Goal: Task Accomplishment & Management: Manage account settings

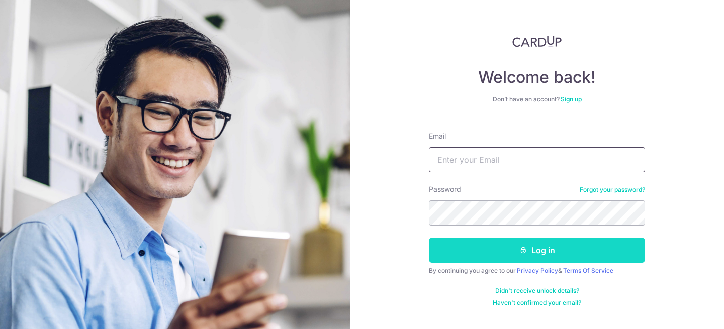
type input "[EMAIL_ADDRESS][DOMAIN_NAME]"
click at [542, 243] on button "Log in" at bounding box center [537, 250] width 216 height 25
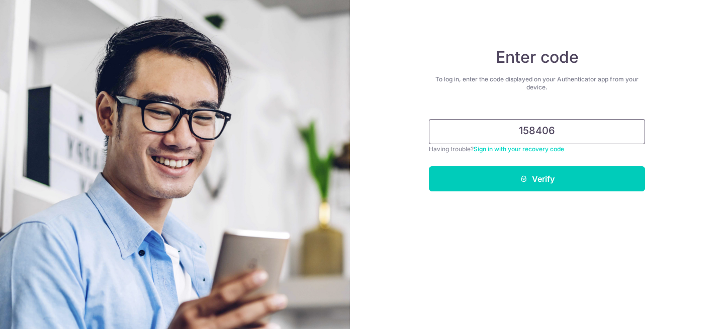
type input "158406"
click at [429, 166] on button "Verify" at bounding box center [537, 178] width 216 height 25
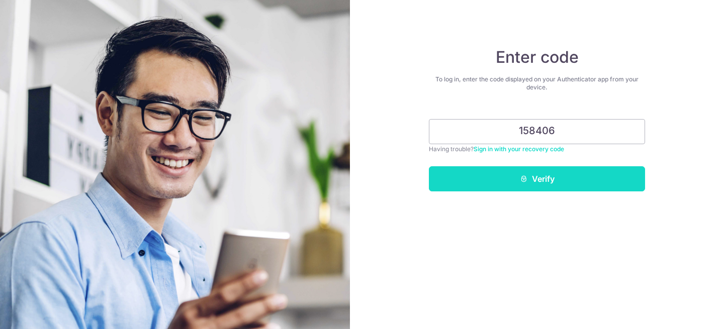
click at [560, 187] on button "Verify" at bounding box center [537, 178] width 216 height 25
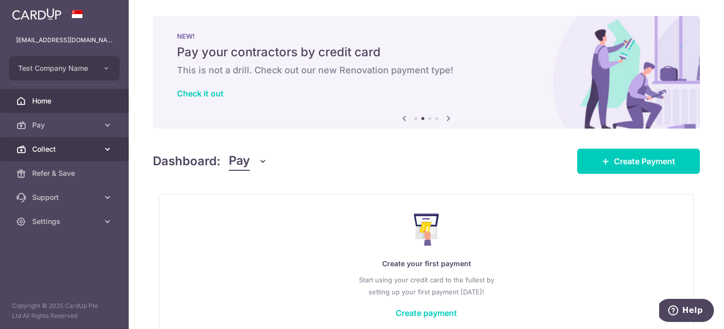
click at [49, 142] on link "Collect" at bounding box center [64, 149] width 129 height 24
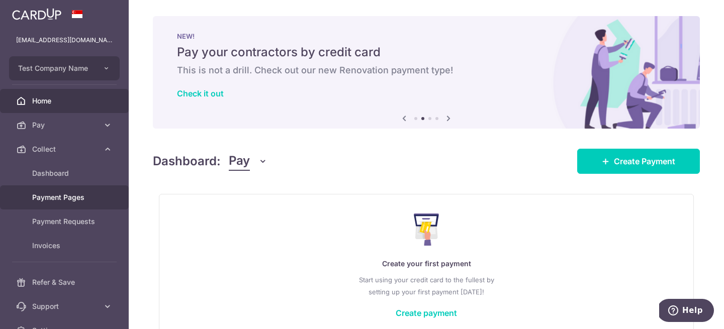
click at [76, 201] on span "Payment Pages" at bounding box center [65, 198] width 66 height 10
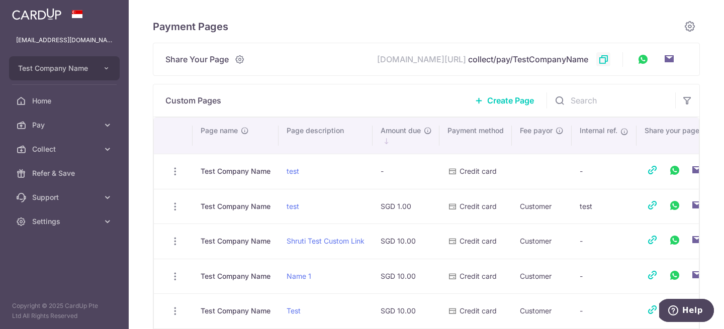
click at [606, 60] on icon at bounding box center [603, 59] width 10 height 10
click at [100, 218] on link "Settings" at bounding box center [64, 222] width 129 height 24
click at [54, 102] on span "Home" at bounding box center [65, 101] width 66 height 10
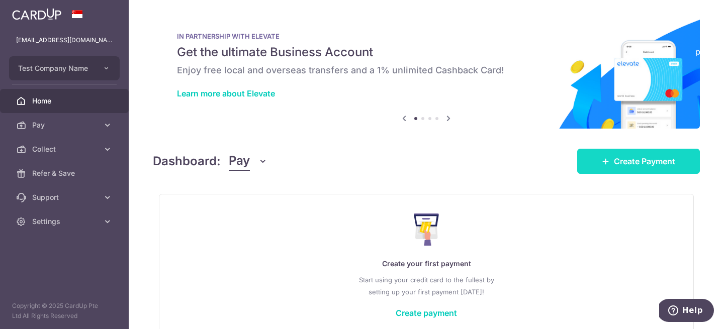
click at [648, 153] on link "Create Payment" at bounding box center [638, 161] width 123 height 25
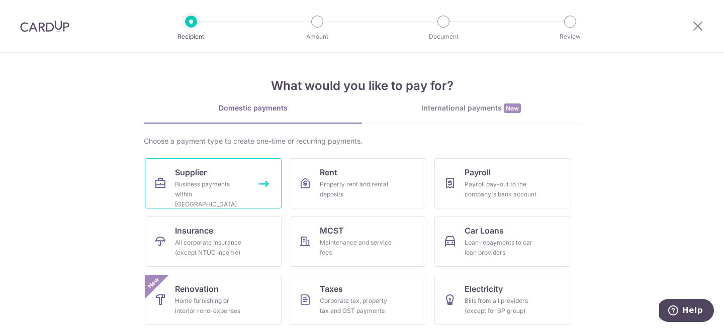
click at [244, 198] on div "Business payments within Singapore" at bounding box center [211, 195] width 72 height 30
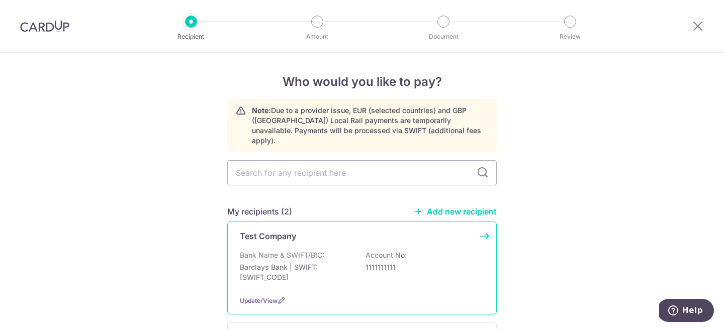
click at [317, 250] on div "Bank Name & SWIFT/BIC: Barclays Bank | SWIFT: [SWIFT_CODE] Account No: 11111111…" at bounding box center [362, 268] width 244 height 37
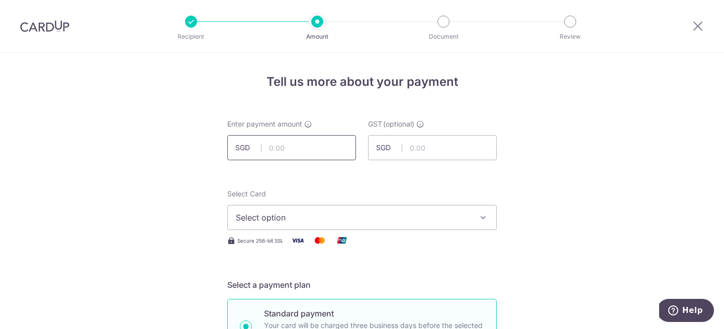
click at [279, 149] on input "text" at bounding box center [291, 147] width 129 height 25
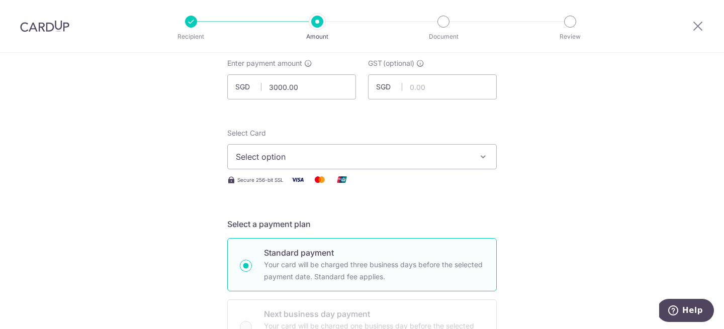
click at [283, 159] on span "Select option" at bounding box center [353, 157] width 234 height 12
type input "3,000.00"
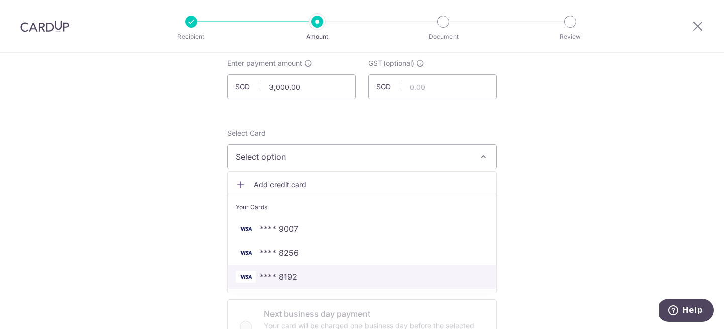
click at [305, 281] on span "**** 8192" at bounding box center [362, 277] width 252 height 12
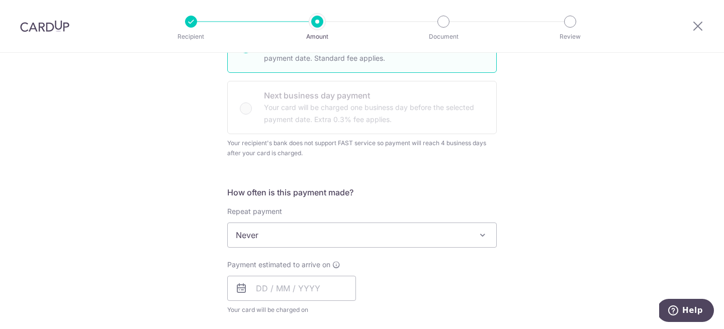
scroll to position [378, 0]
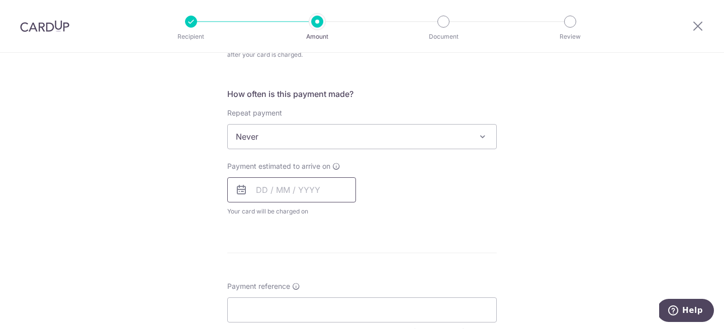
click at [263, 201] on input "text" at bounding box center [291, 189] width 129 height 25
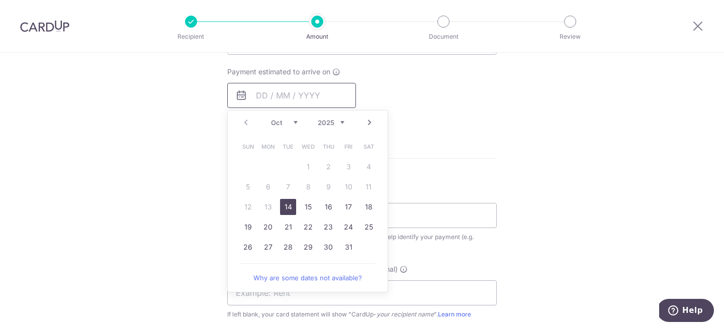
scroll to position [490, 0]
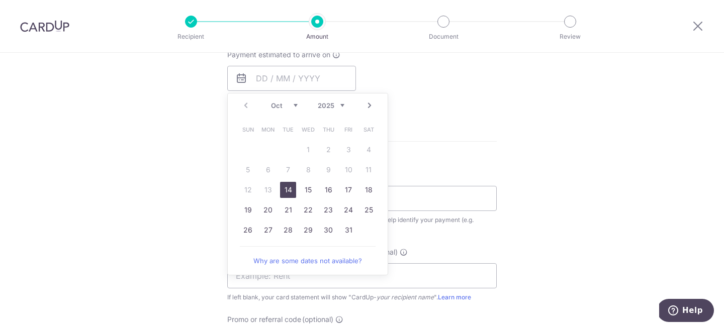
click at [290, 190] on link "14" at bounding box center [288, 190] width 16 height 16
type input "[DATE]"
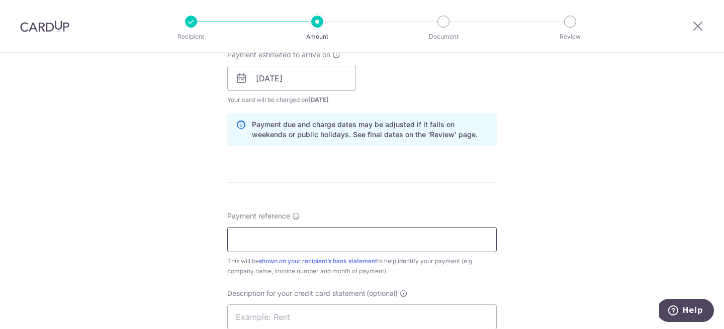
click at [366, 240] on input "Payment reference" at bounding box center [362, 239] width 270 height 25
type input "ref"
click at [468, 187] on form "Enter payment amount SGD 3,000.00 3000.00 GST (optional) SGD Select Card **** 8…" at bounding box center [362, 93] width 270 height 929
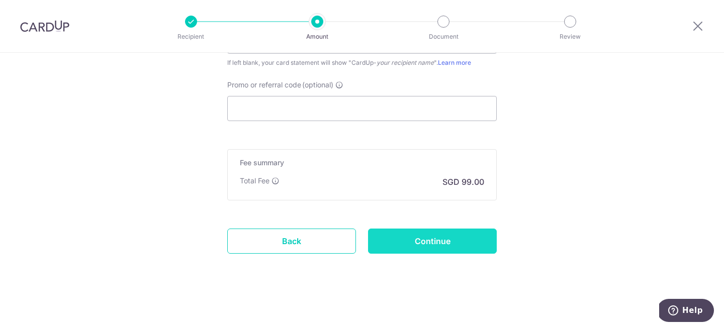
click at [458, 241] on input "Continue" at bounding box center [432, 241] width 129 height 25
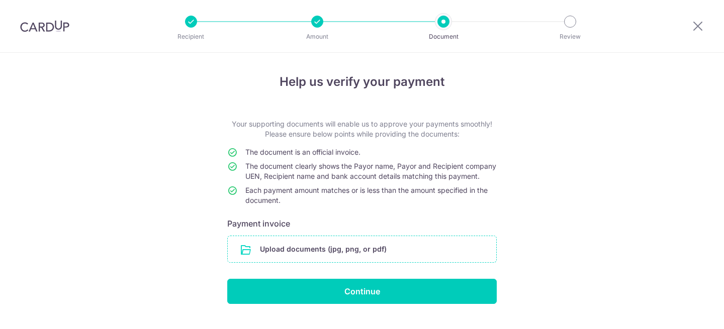
click at [367, 257] on input "file" at bounding box center [362, 249] width 268 height 26
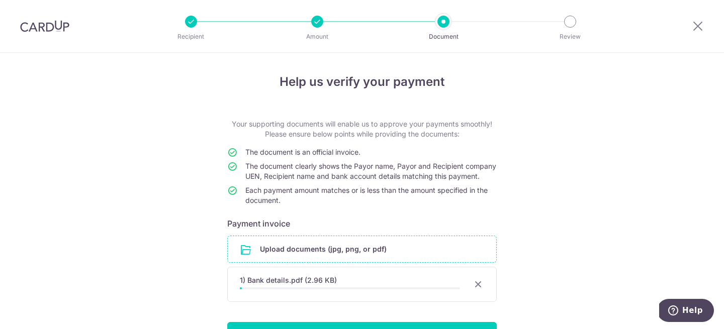
scroll to position [73, 0]
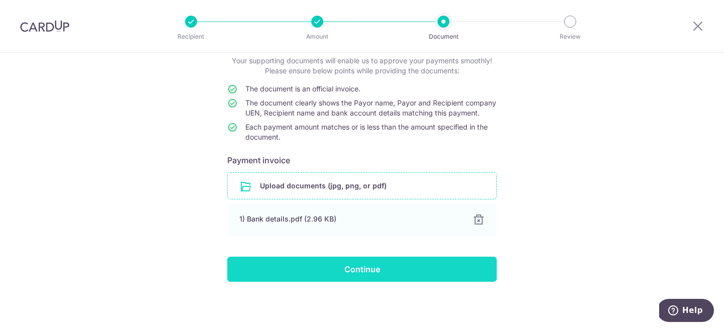
click at [373, 273] on input "Continue" at bounding box center [362, 269] width 270 height 25
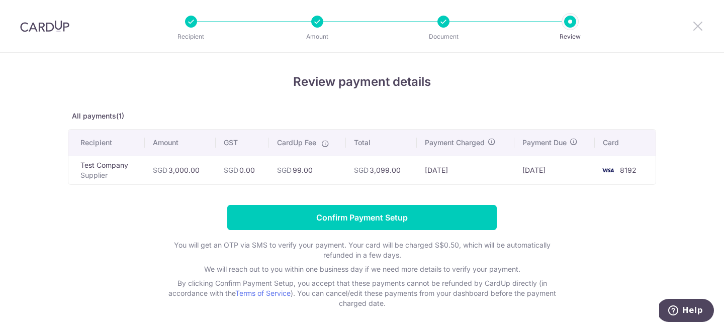
click at [694, 25] on icon at bounding box center [698, 26] width 12 height 13
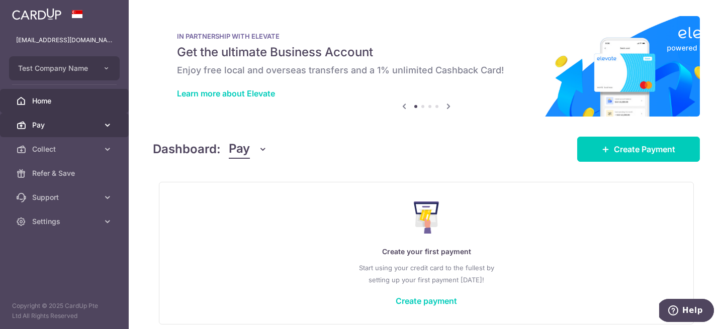
click at [51, 121] on span "Pay" at bounding box center [65, 125] width 66 height 10
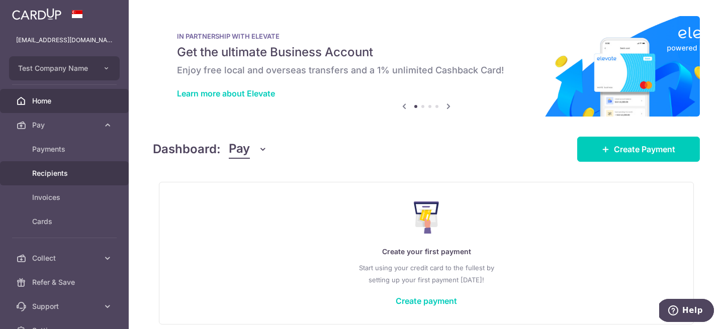
click at [72, 169] on span "Recipients" at bounding box center [65, 173] width 66 height 10
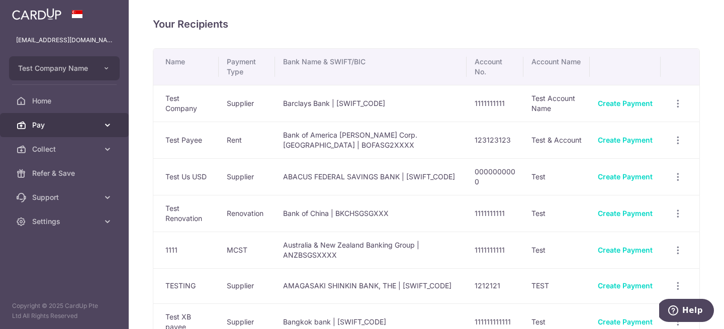
click at [68, 124] on span "Pay" at bounding box center [65, 125] width 66 height 10
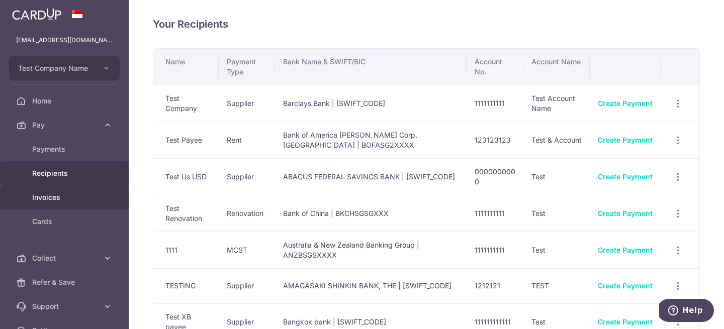
click at [77, 199] on span "Invoices" at bounding box center [65, 198] width 66 height 10
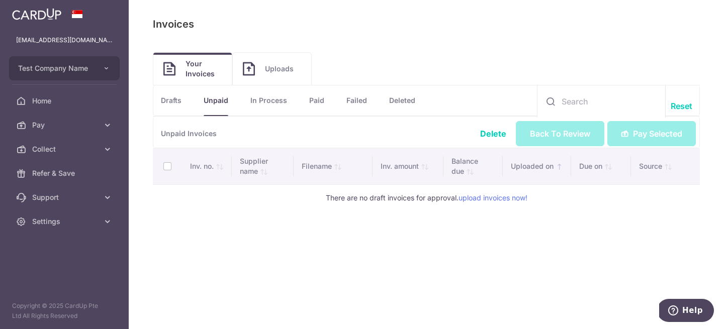
click at [279, 68] on span "Uploads" at bounding box center [283, 69] width 36 height 10
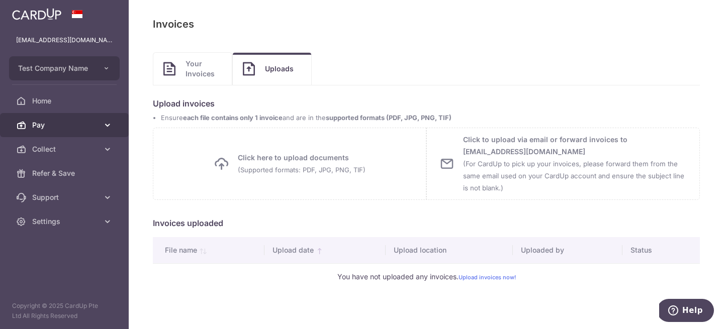
click at [93, 127] on span "Pay" at bounding box center [65, 125] width 66 height 10
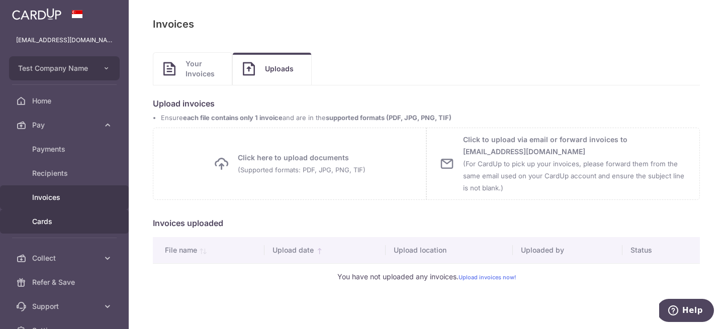
click at [71, 220] on span "Cards" at bounding box center [65, 222] width 66 height 10
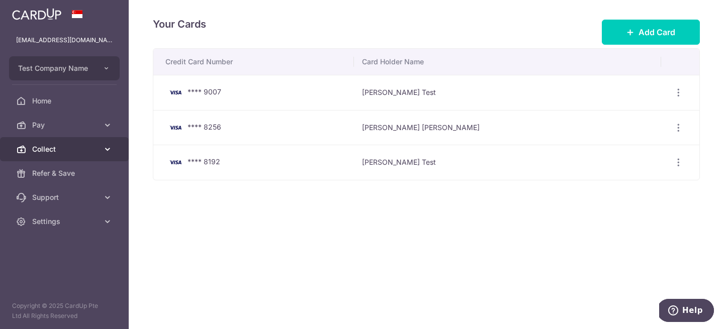
click at [72, 150] on span "Collect" at bounding box center [65, 149] width 66 height 10
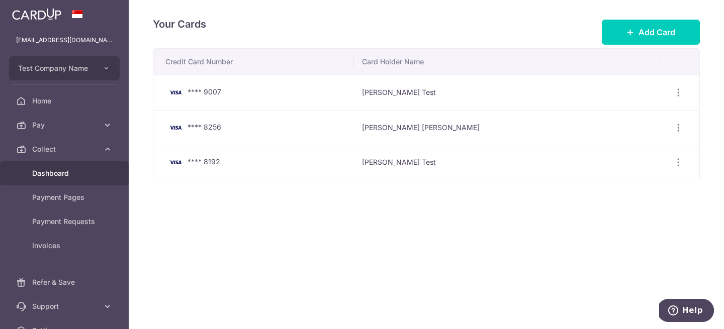
click at [78, 173] on span "Dashboard" at bounding box center [65, 173] width 66 height 10
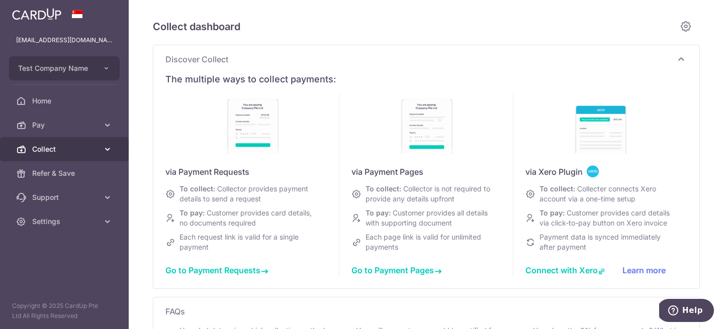
click at [85, 147] on span "Collect" at bounding box center [65, 149] width 66 height 10
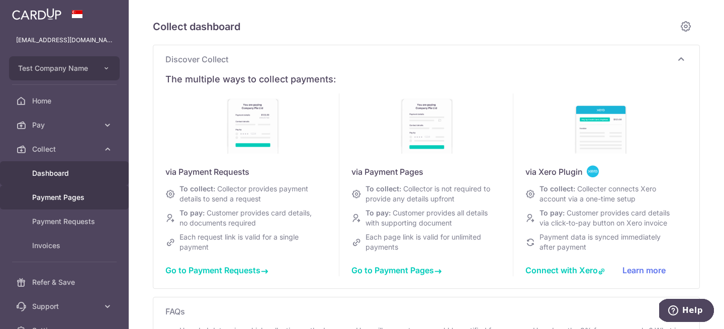
click at [90, 197] on span "Payment Pages" at bounding box center [65, 198] width 66 height 10
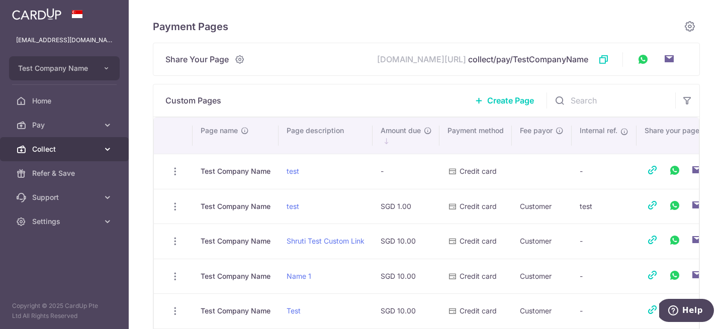
click at [89, 144] on span "Collect" at bounding box center [65, 149] width 66 height 10
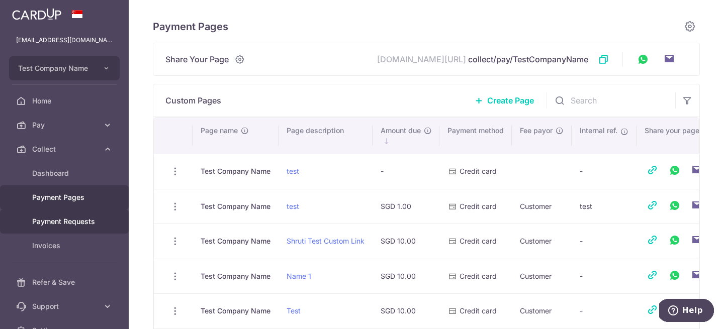
click at [92, 226] on span "Payment Requests" at bounding box center [65, 222] width 66 height 10
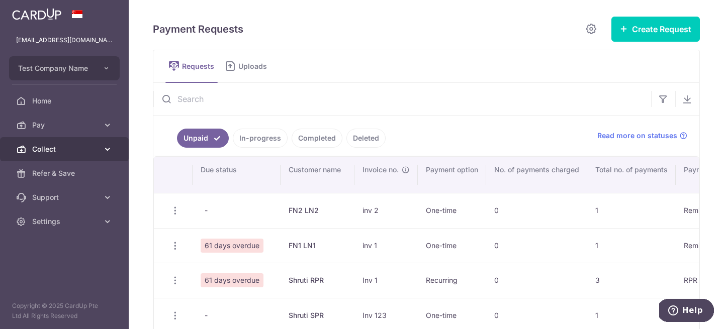
click at [66, 145] on span "Collect" at bounding box center [65, 149] width 66 height 10
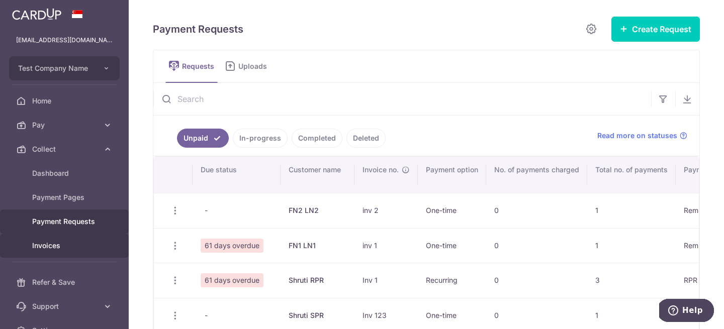
click at [70, 245] on span "Invoices" at bounding box center [65, 246] width 66 height 10
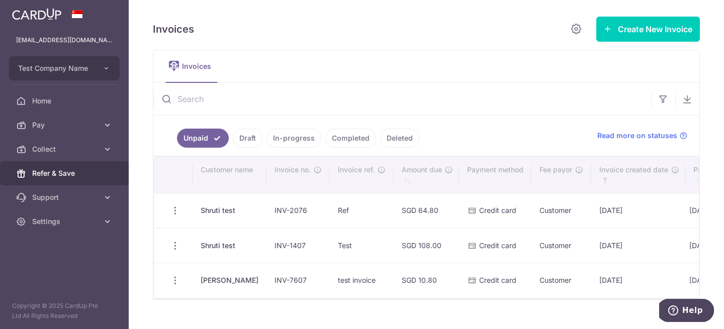
click at [68, 178] on span "Refer & Save" at bounding box center [65, 173] width 66 height 10
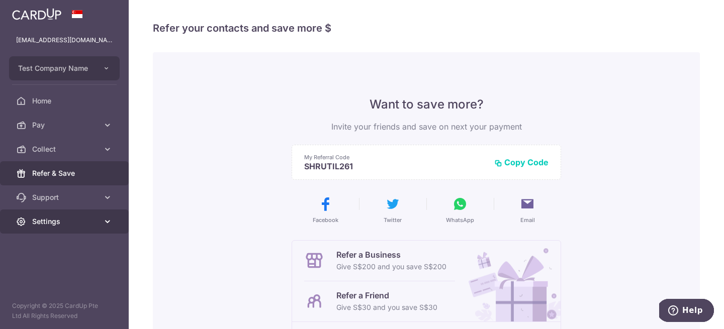
click at [58, 221] on span "Settings" at bounding box center [65, 222] width 66 height 10
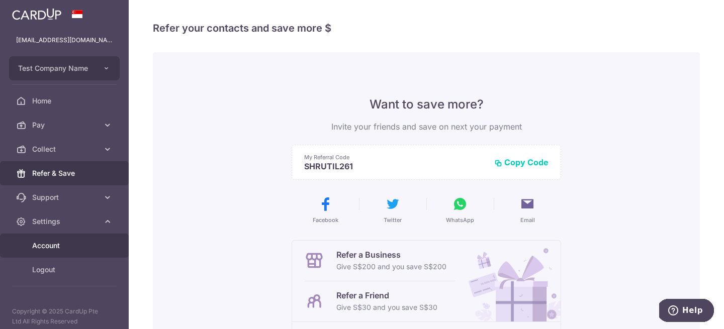
click at [62, 241] on span "Account" at bounding box center [65, 246] width 66 height 10
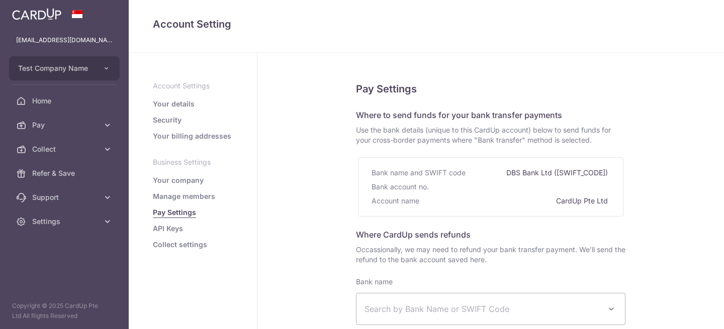
select select
click at [175, 230] on link "API Keys" at bounding box center [168, 229] width 30 height 10
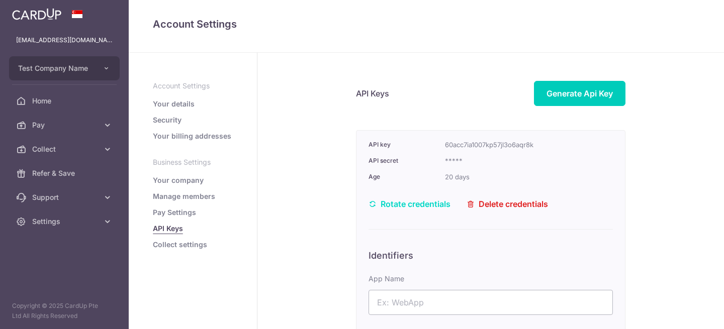
click at [183, 242] on link "Collect settings" at bounding box center [180, 245] width 54 height 10
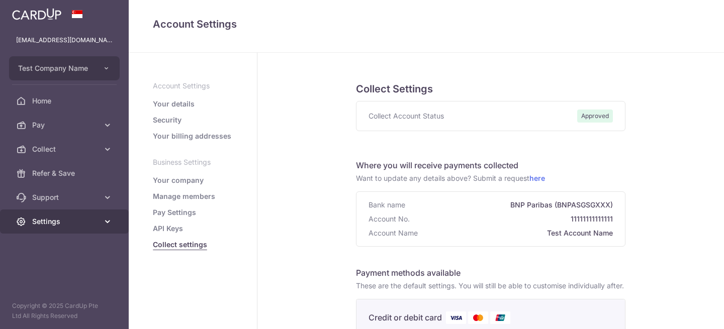
click at [62, 218] on span "Settings" at bounding box center [65, 222] width 66 height 10
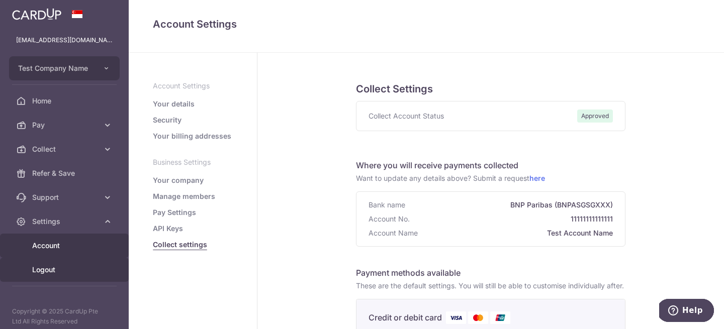
click at [72, 267] on span "Logout" at bounding box center [65, 270] width 66 height 10
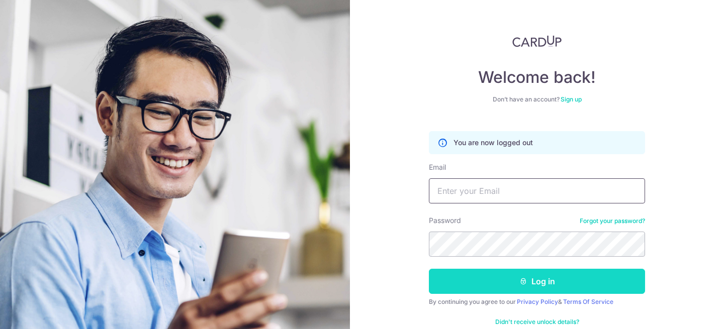
type input "shruti@cardup.co"
click at [523, 283] on icon "submit" at bounding box center [523, 282] width 8 height 8
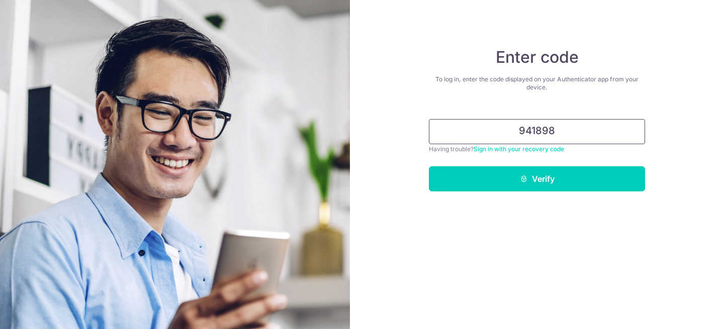
type input "941898"
click at [429, 166] on button "Verify" at bounding box center [537, 178] width 216 height 25
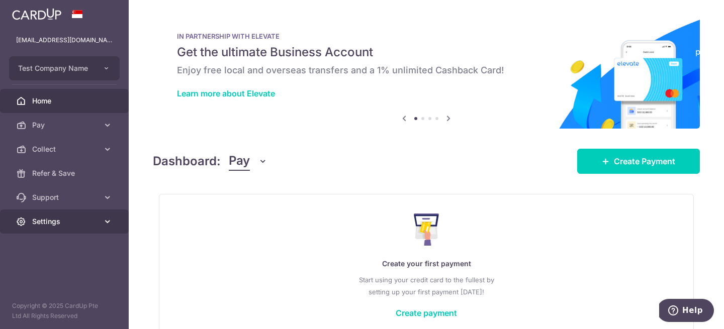
click at [81, 229] on link "Settings" at bounding box center [64, 222] width 129 height 24
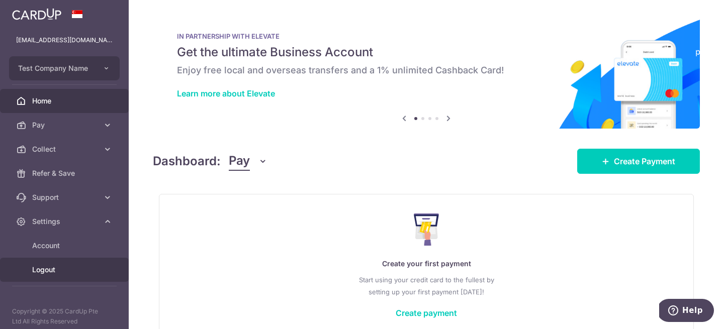
click at [47, 270] on span "Logout" at bounding box center [65, 270] width 66 height 10
